Goal: Communication & Community: Answer question/provide support

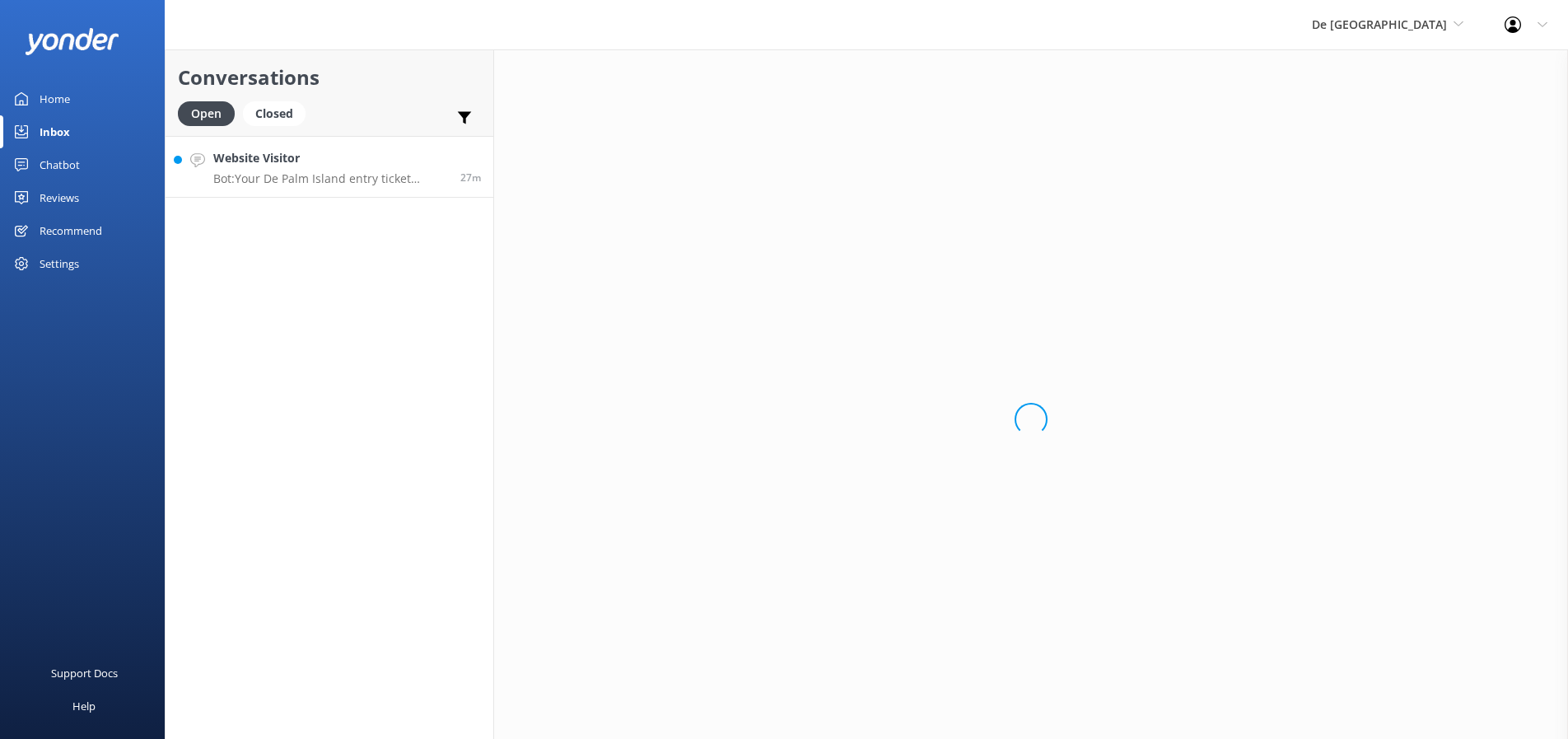
click at [371, 183] on p "Bot: Your De Palm Island entry ticket includes a lunch buffet, open bar with un…" at bounding box center [331, 179] width 235 height 15
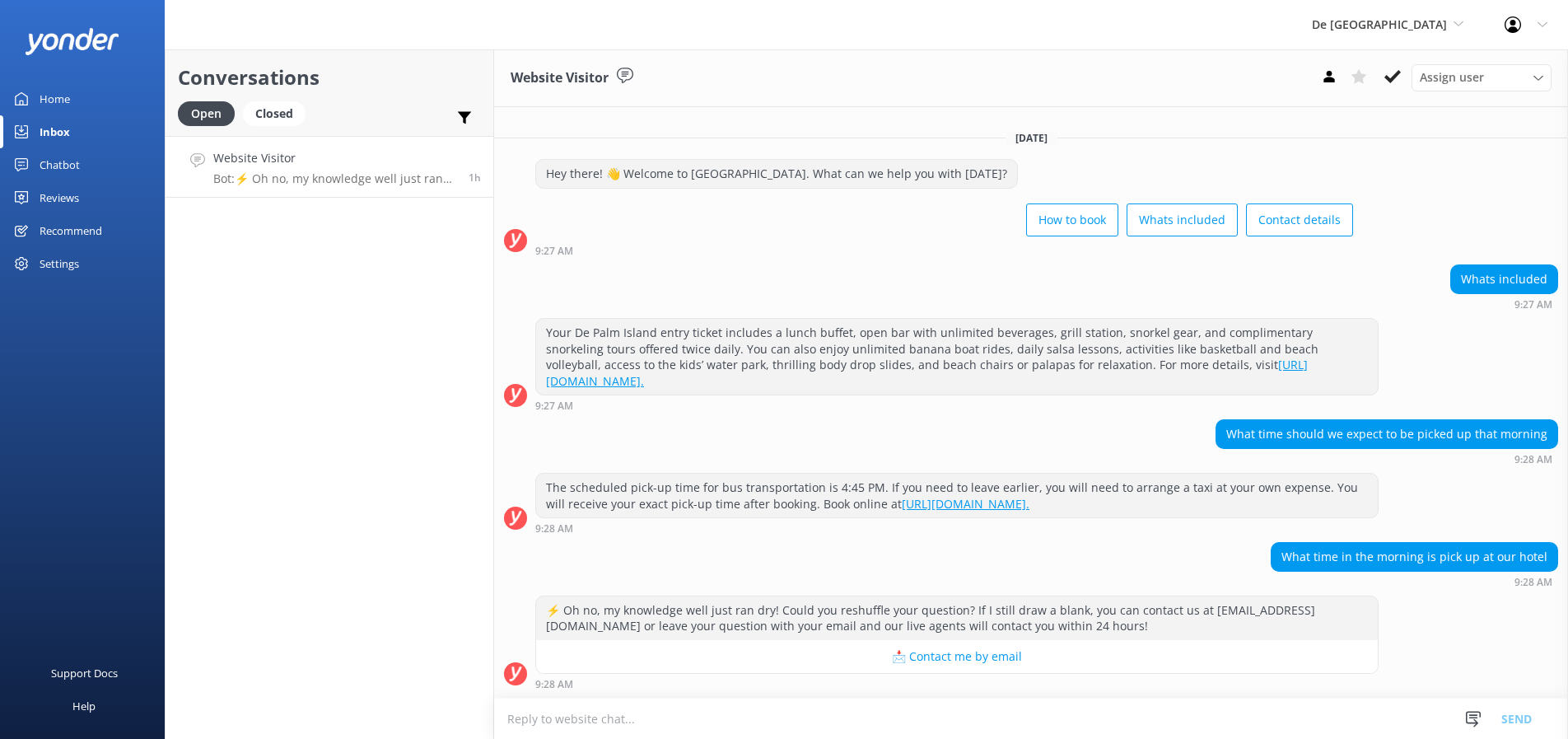
click at [541, 721] on textarea at bounding box center [1031, 719] width 1074 height 41
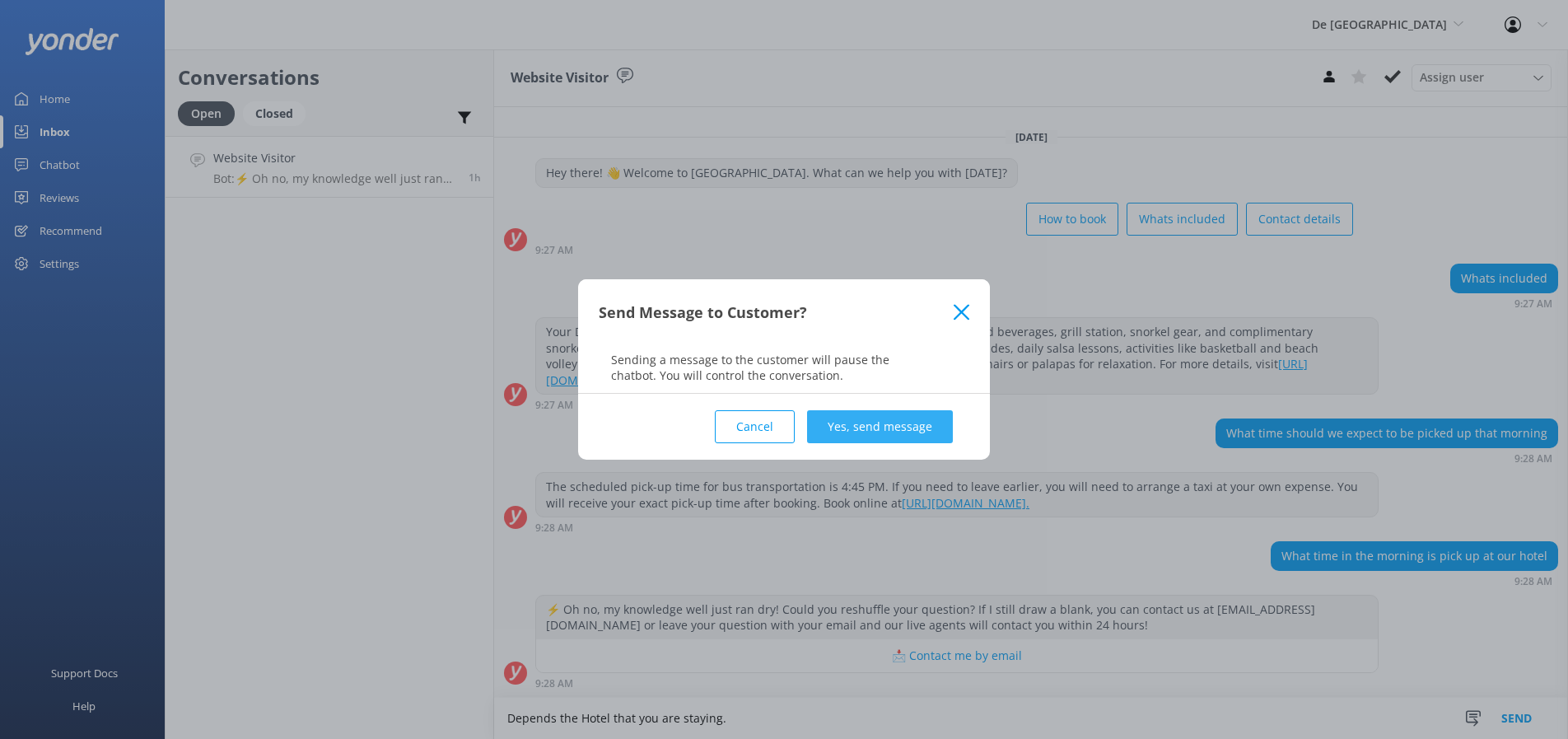
type textarea "Depends the Hotel that you are staying."
click at [841, 417] on button "Yes, send message" at bounding box center [879, 426] width 146 height 33
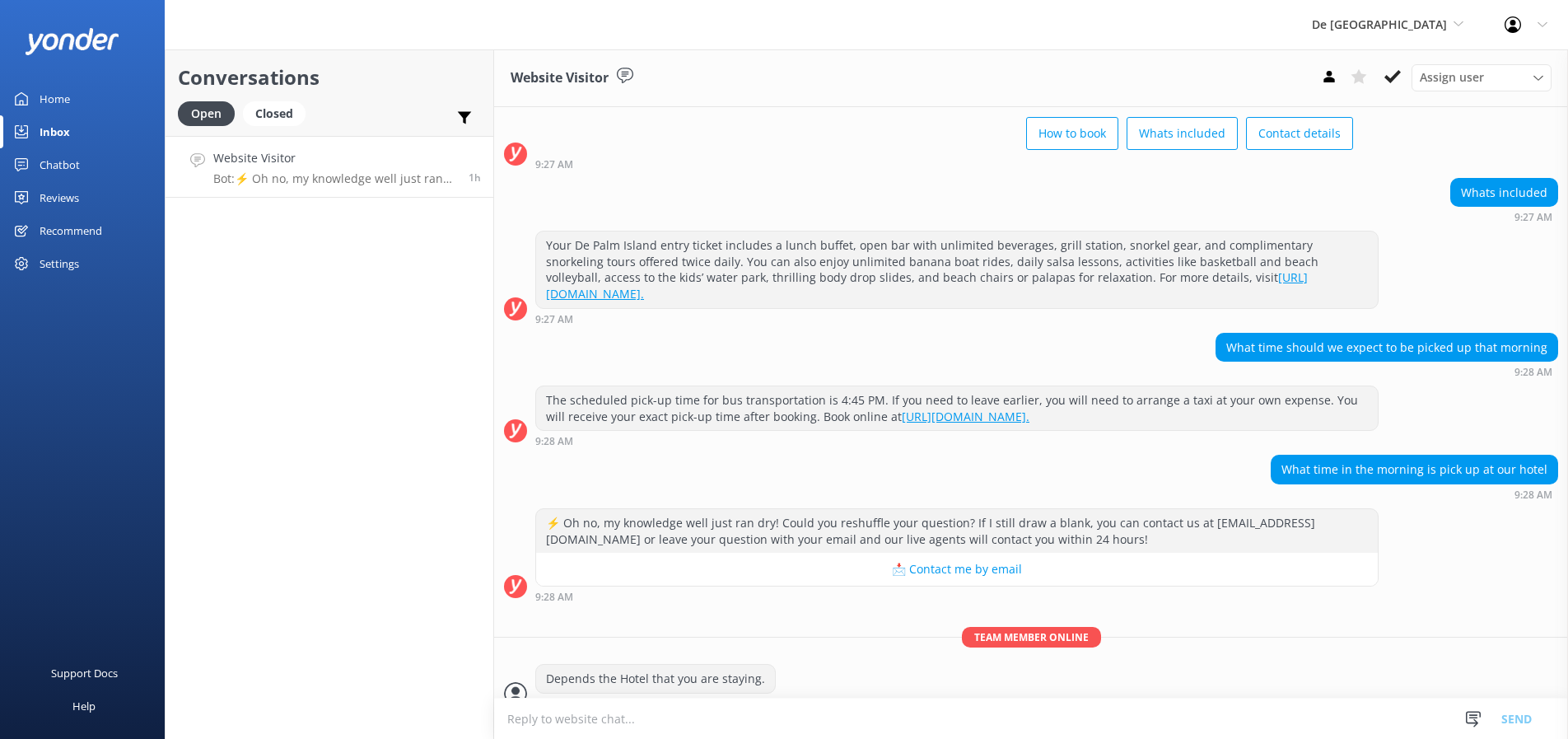
scroll to position [81, 0]
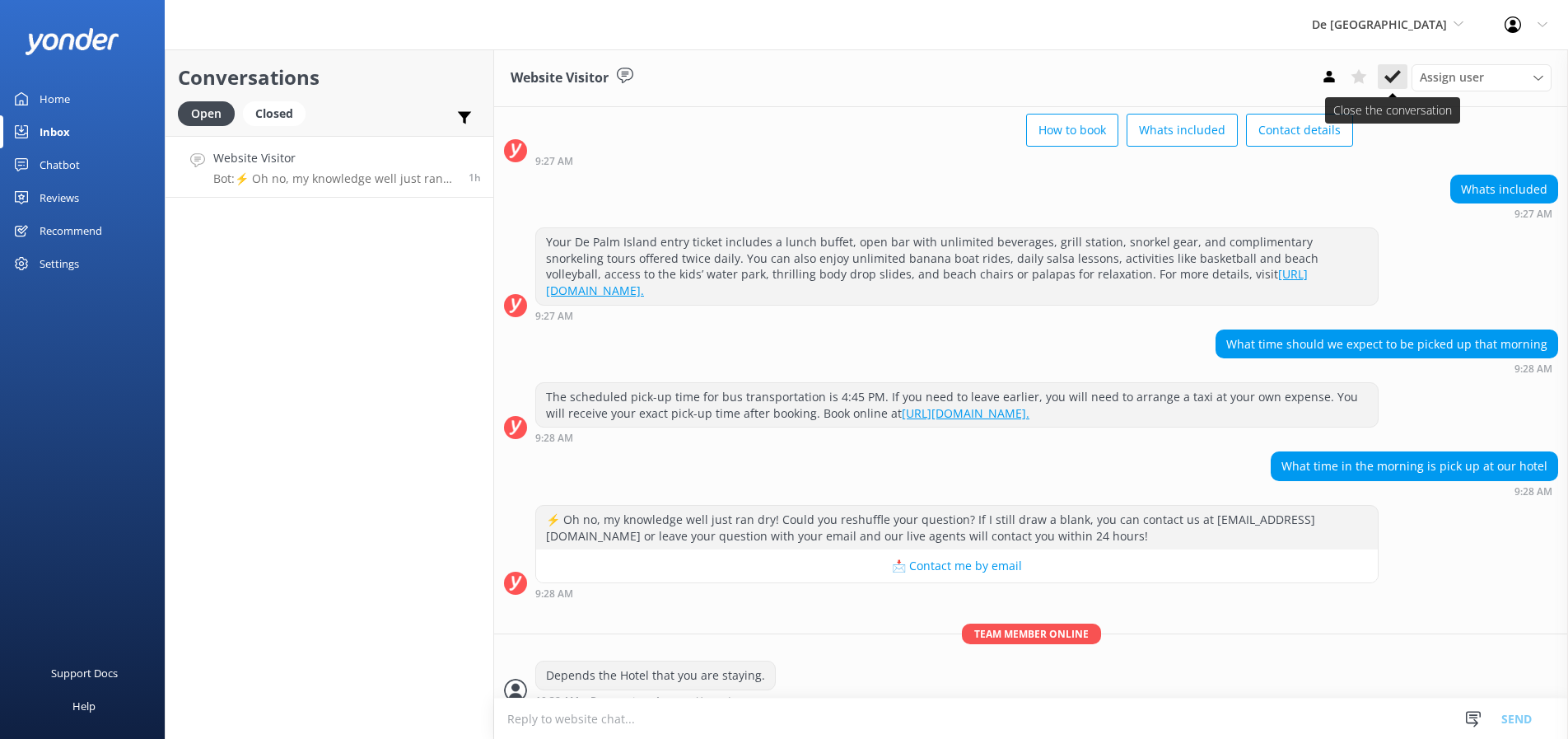
click at [1392, 76] on icon at bounding box center [1392, 76] width 17 height 17
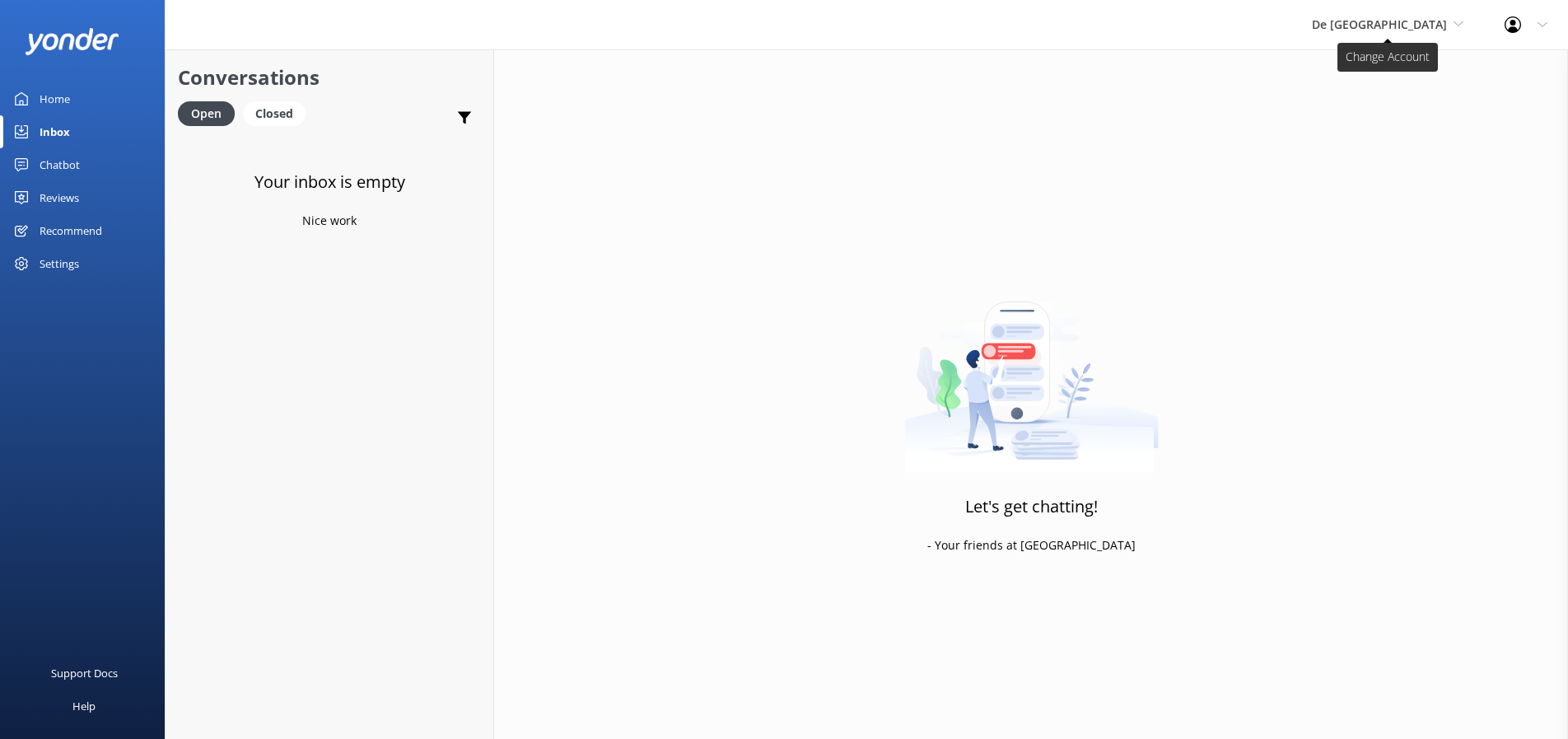
click at [1460, 19] on icon at bounding box center [1458, 23] width 10 height 10
click at [1380, 113] on link "Aruba's Activities Expert" at bounding box center [1374, 109] width 164 height 40
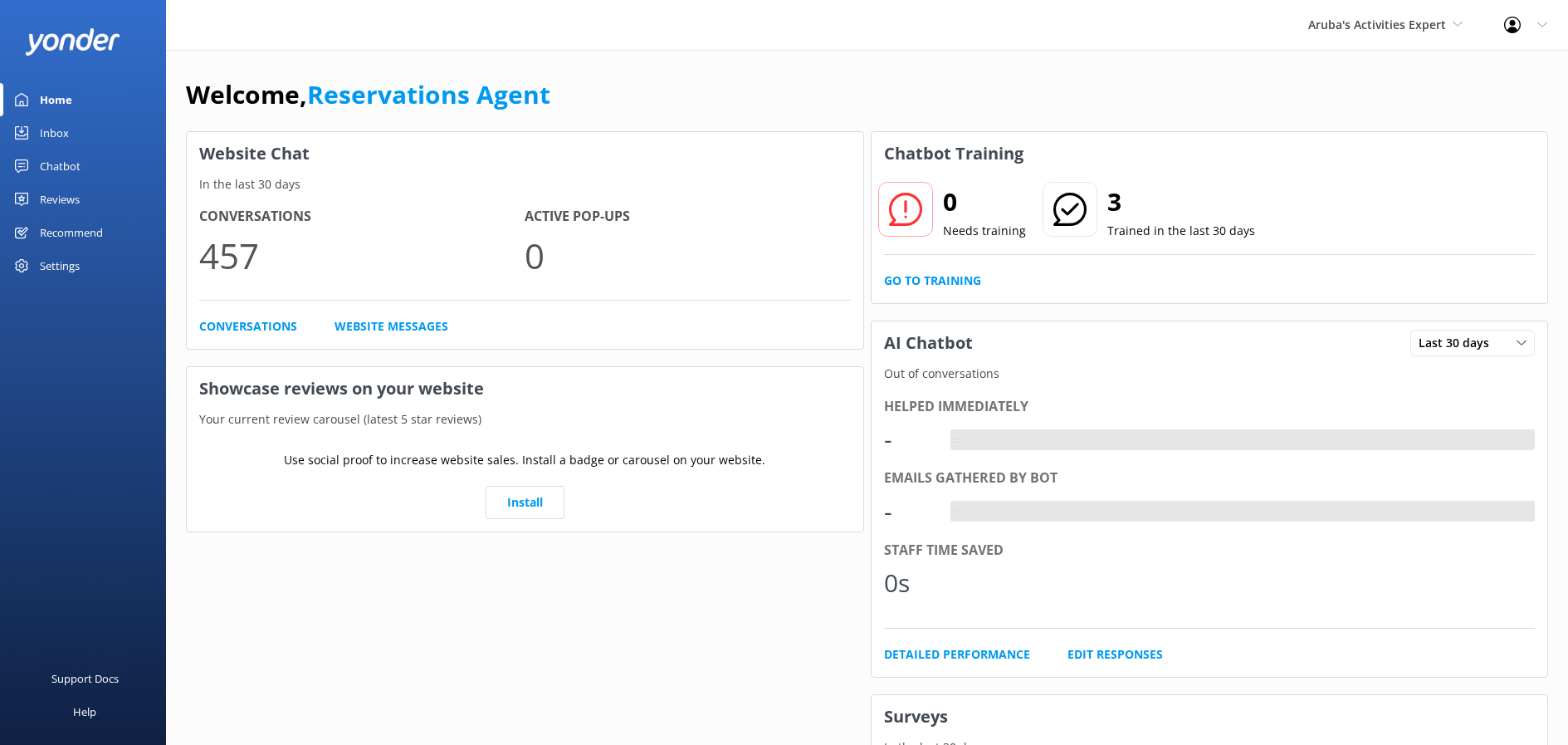
click at [52, 140] on div "Inbox" at bounding box center [54, 132] width 29 height 33
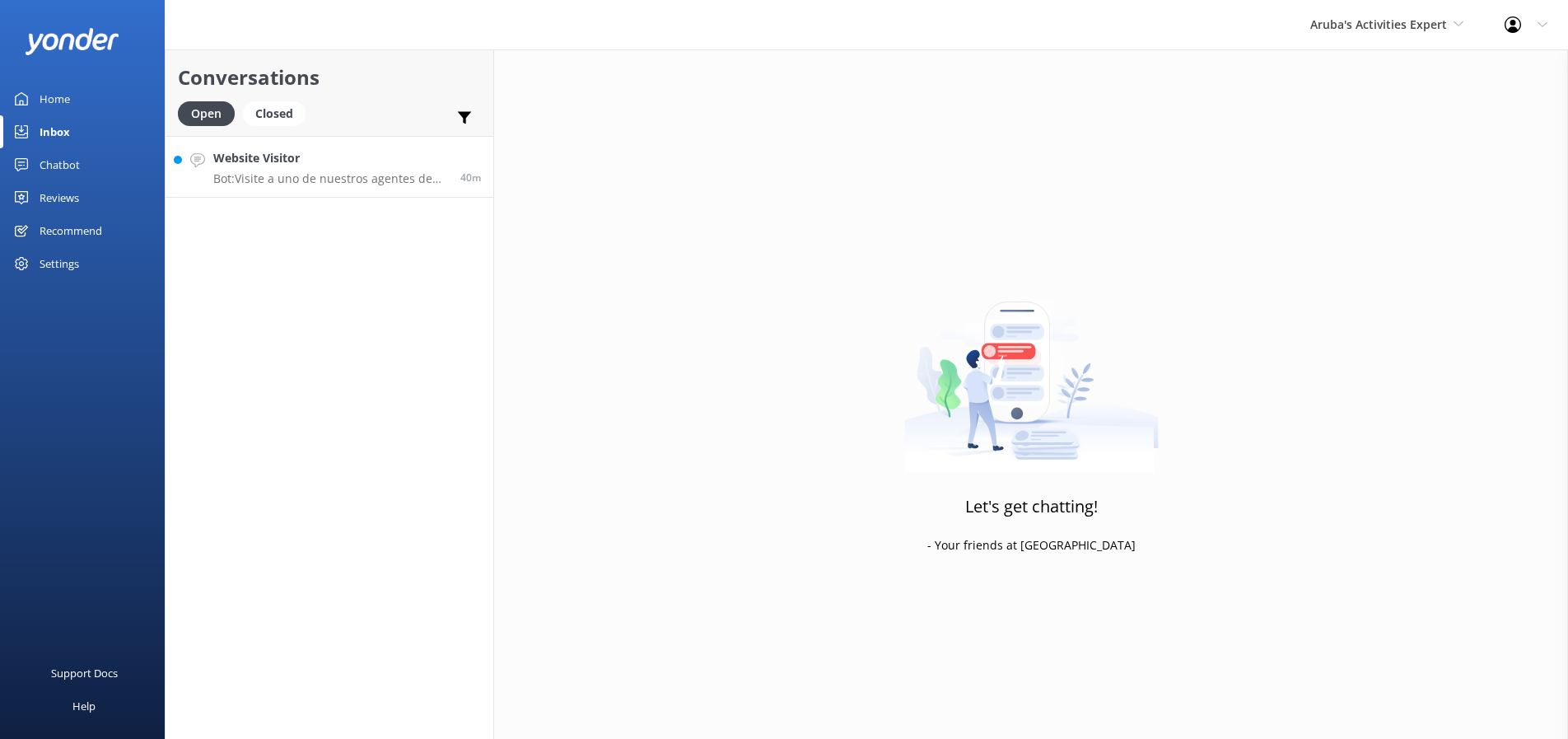
click at [286, 170] on div "Website Visitor Bot: Visite a uno de nuestros agentes de ventas para reconfirma…" at bounding box center [331, 167] width 235 height 35
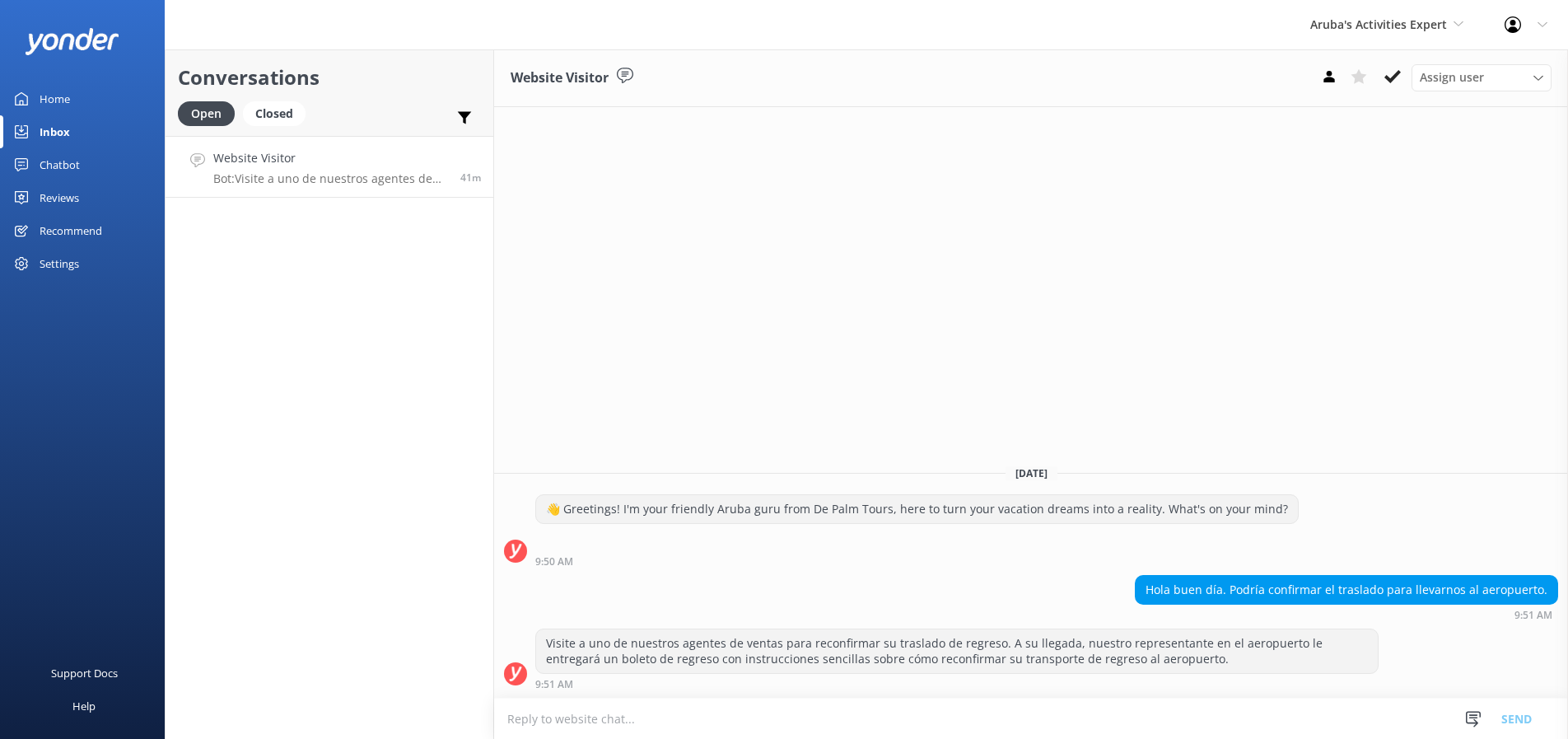
click at [519, 718] on textarea at bounding box center [1031, 719] width 1074 height 41
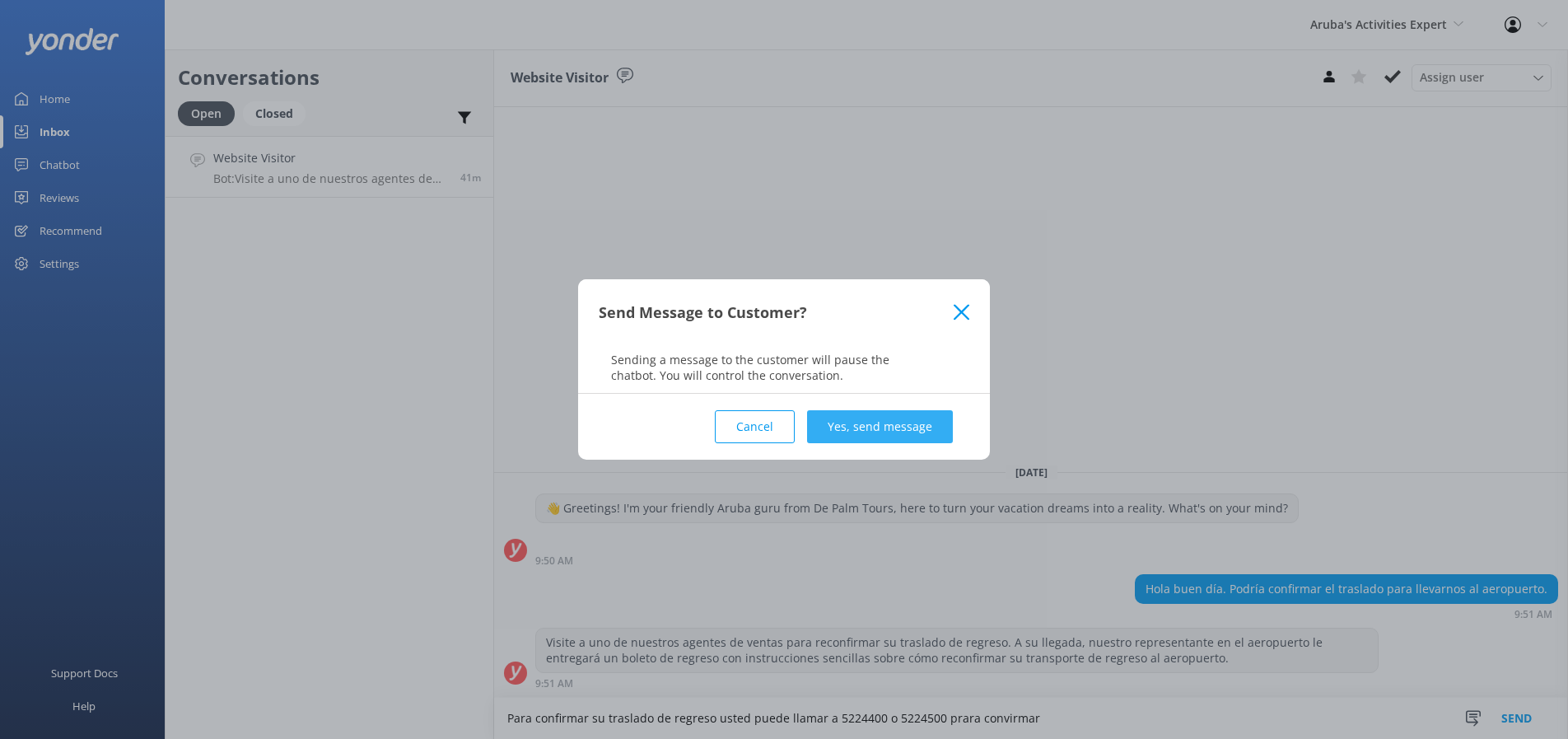
type textarea "Para confirmar su traslado de regreso usted puede llamar a 5224400 o 5224500 pr…"
click at [886, 423] on button "Yes, send message" at bounding box center [879, 426] width 146 height 33
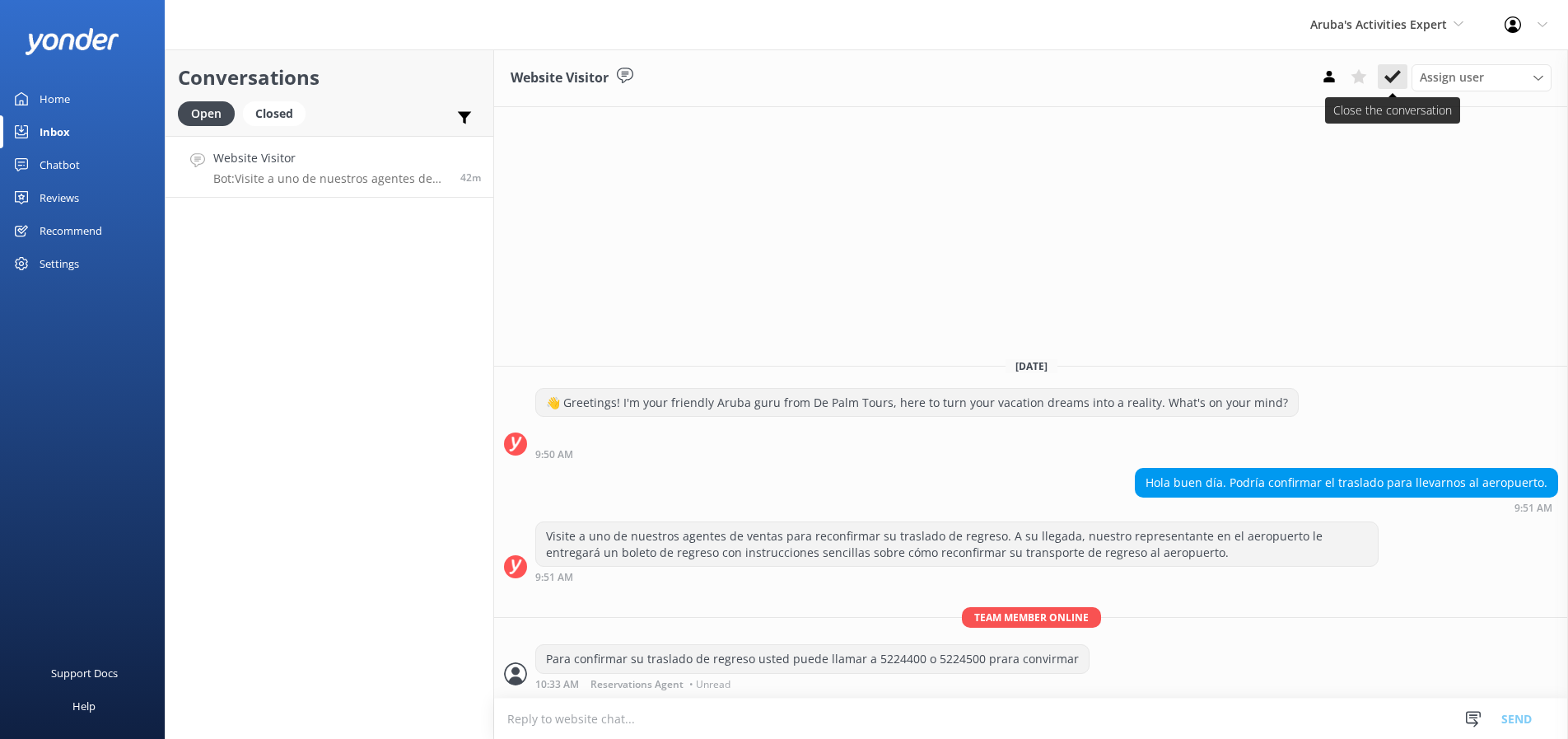
click at [1389, 74] on icon at bounding box center [1392, 76] width 17 height 17
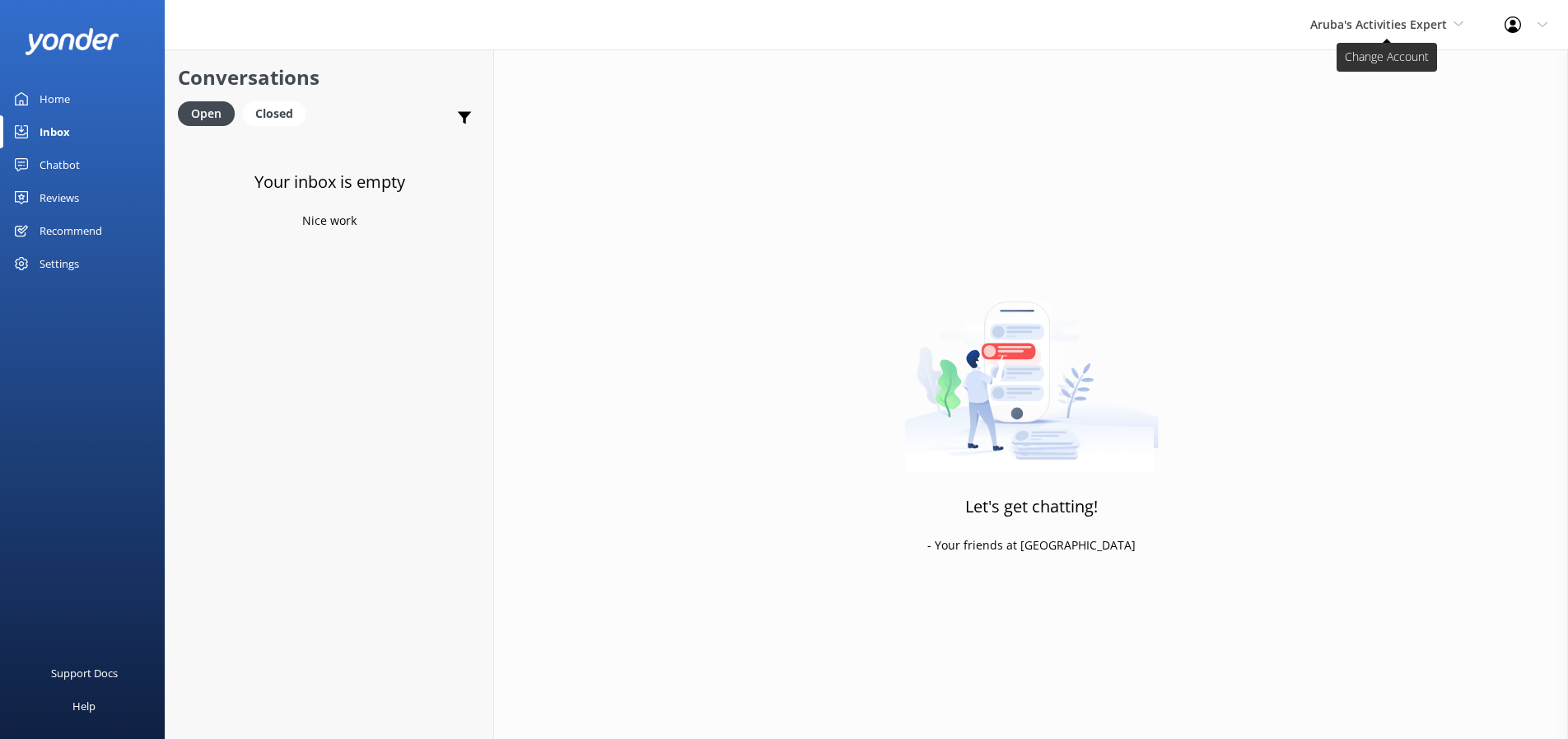
click at [1452, 20] on span "Aruba's Activities Expert" at bounding box center [1387, 25] width 153 height 19
click at [1323, 148] on link "The Captain" at bounding box center [1372, 148] width 164 height 40
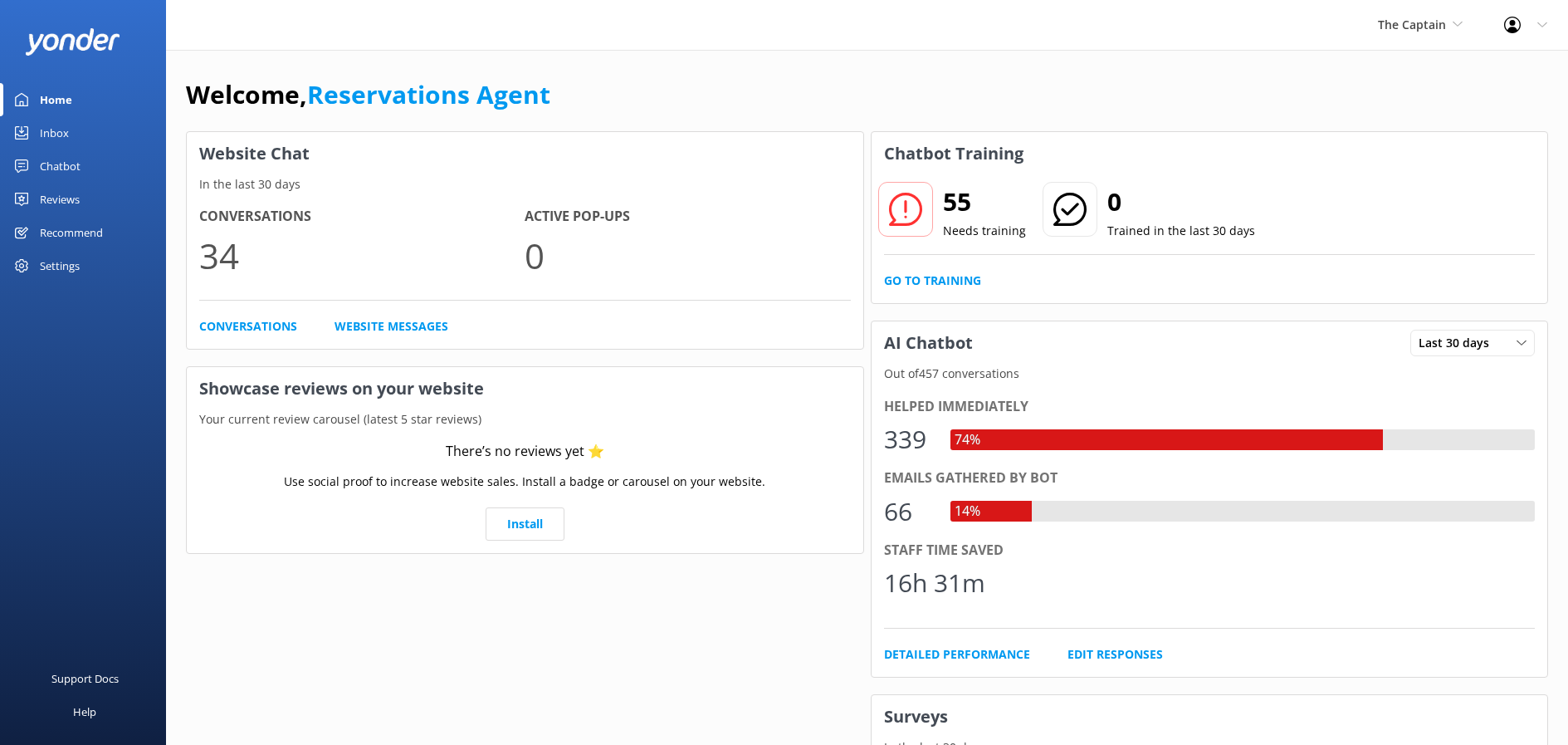
click at [45, 141] on div "Inbox" at bounding box center [54, 132] width 29 height 33
